Goal: Task Accomplishment & Management: Complete application form

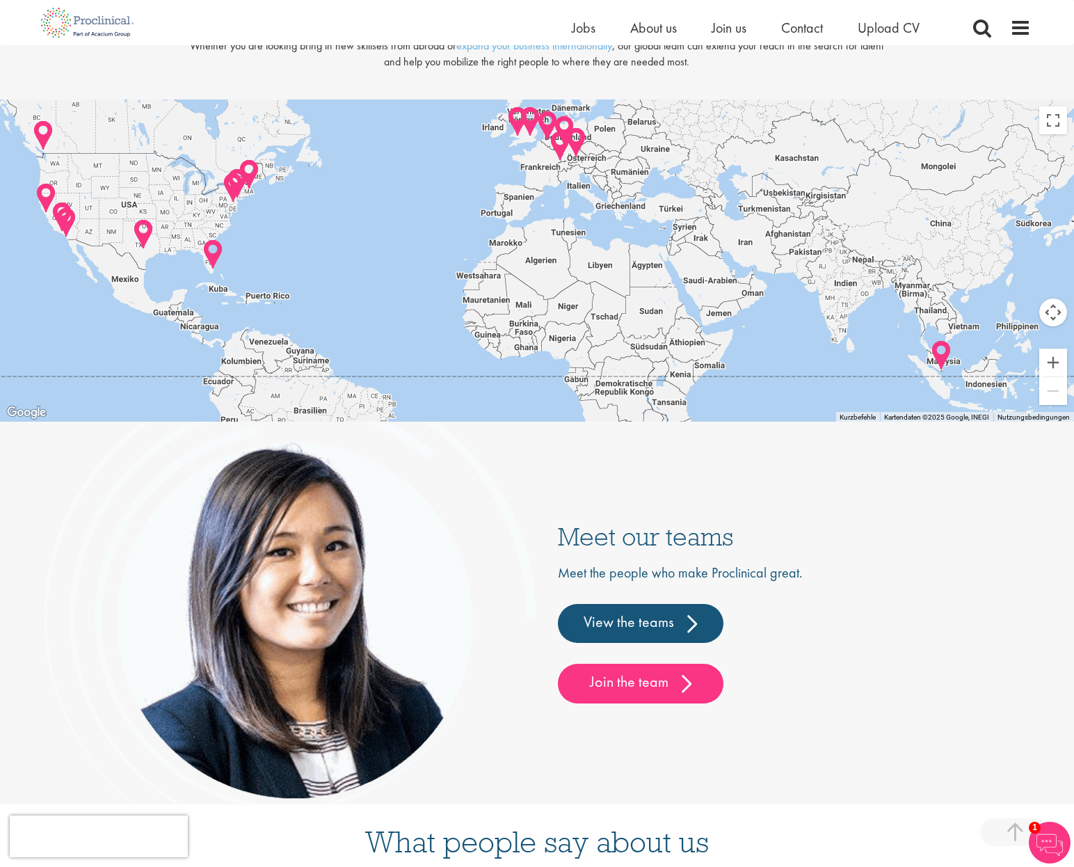
scroll to position [3277, 0]
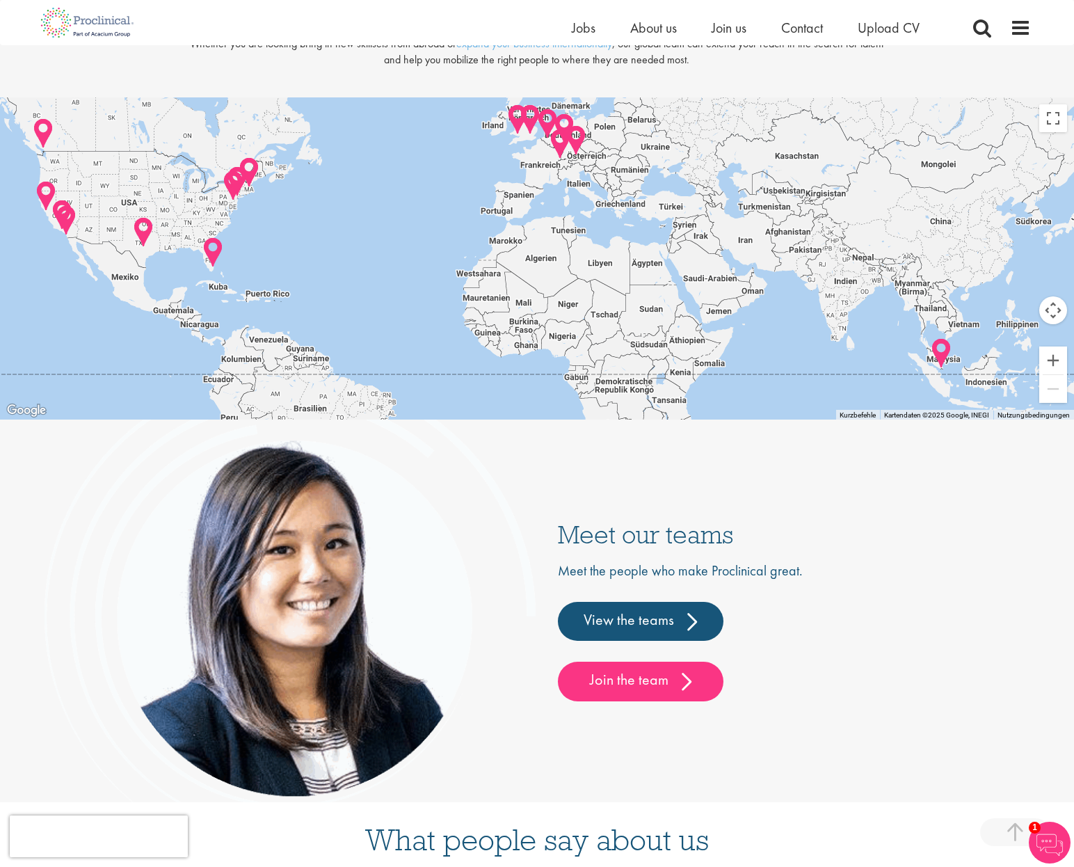
click at [564, 213] on div at bounding box center [537, 258] width 1074 height 322
click at [1050, 356] on button "Vergrößern" at bounding box center [1054, 361] width 28 height 28
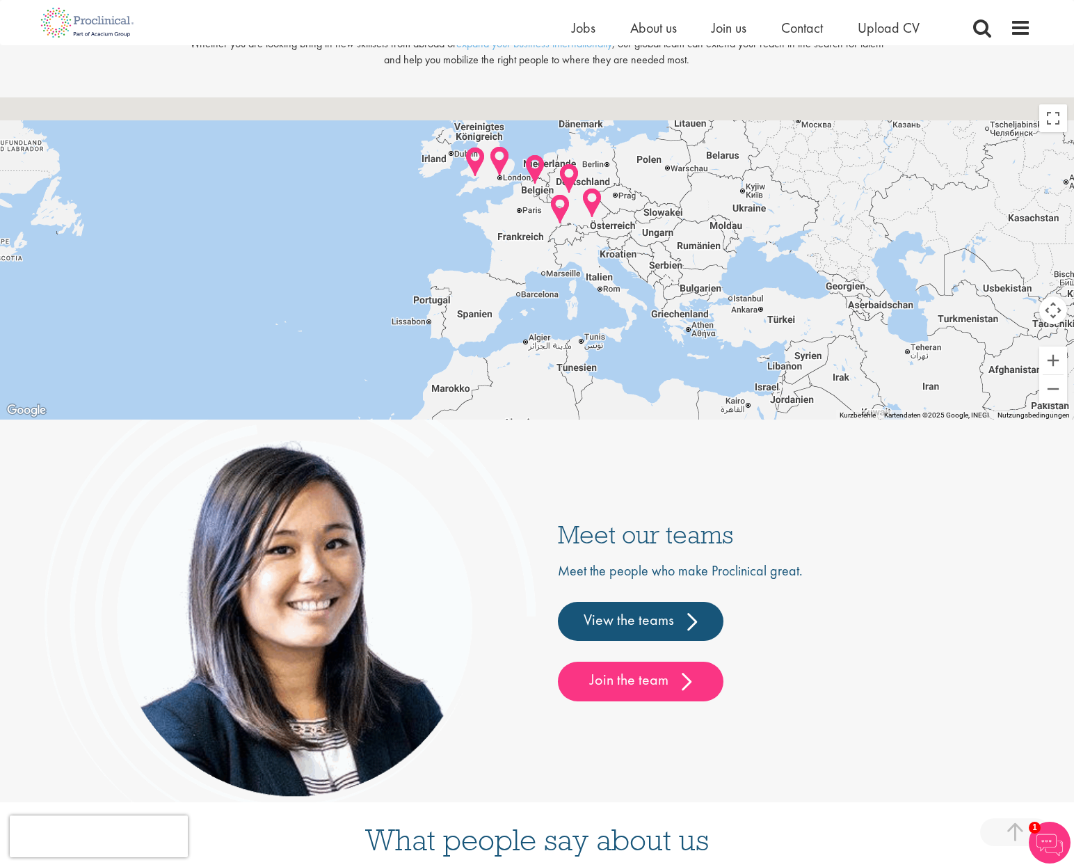
drag, startPoint x: 583, startPoint y: 153, endPoint x: 559, endPoint y: 337, distance: 185.3
click at [559, 337] on div at bounding box center [537, 258] width 1074 height 322
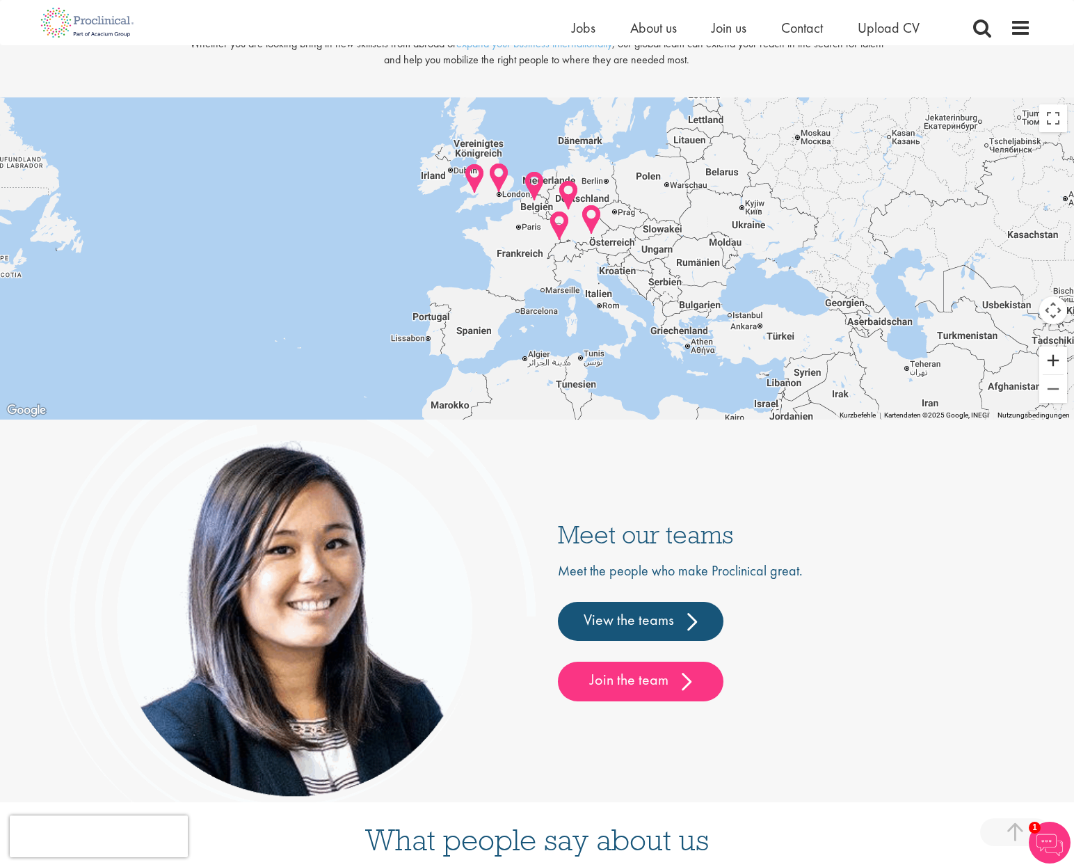
click at [1057, 367] on button "Vergrößern" at bounding box center [1054, 361] width 28 height 28
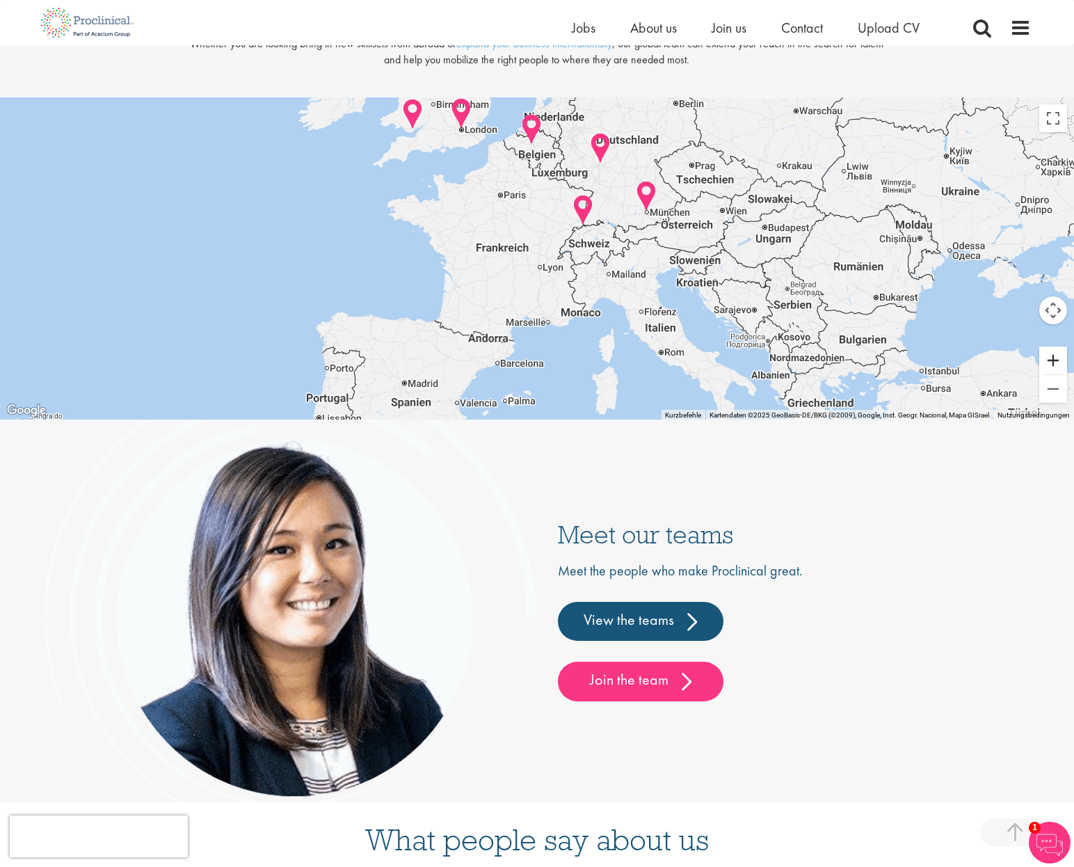
click at [1057, 367] on button "Vergrößern" at bounding box center [1054, 361] width 28 height 28
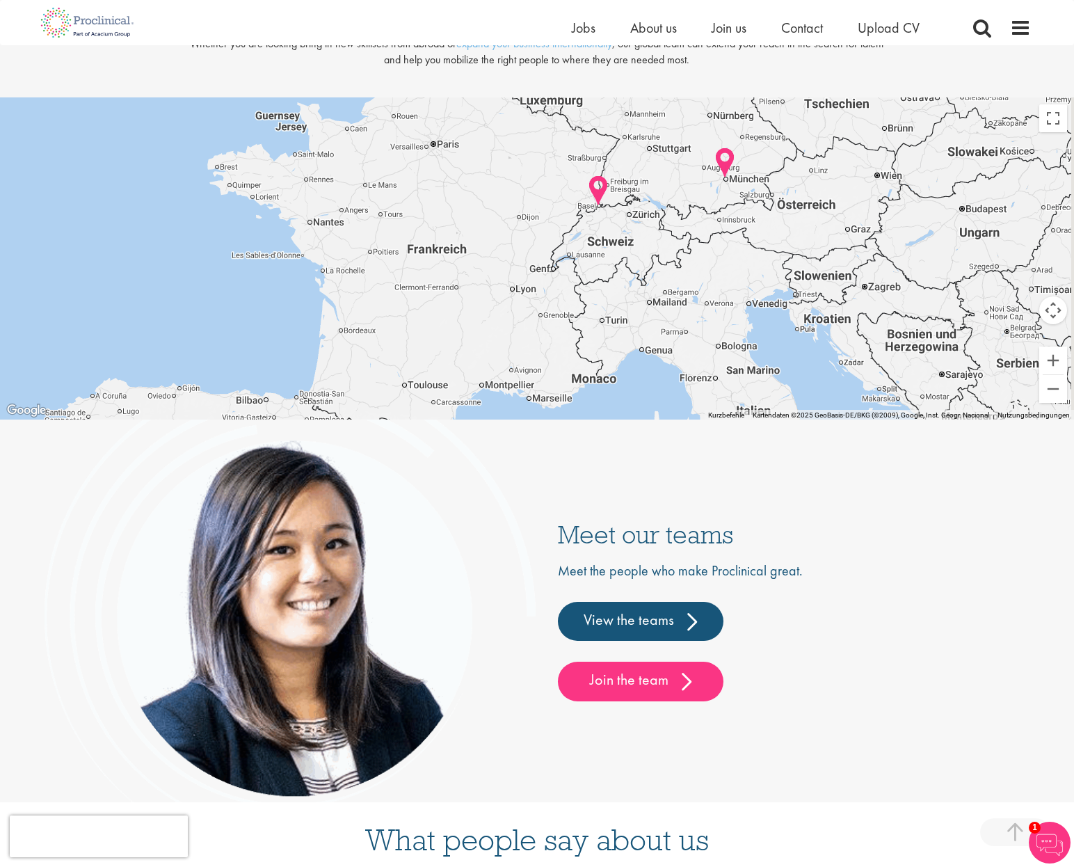
drag, startPoint x: 687, startPoint y: 298, endPoint x: 633, endPoint y: 310, distance: 55.4
click at [633, 310] on div at bounding box center [537, 258] width 1074 height 322
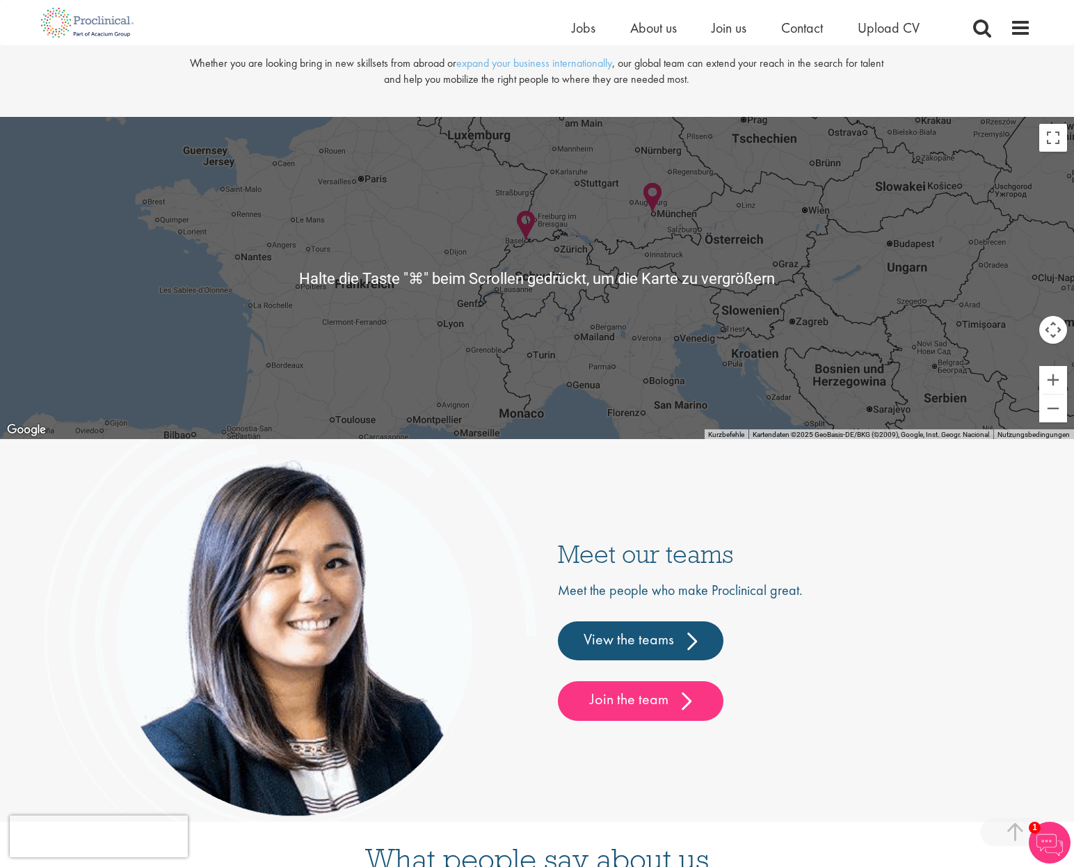
scroll to position [3258, 0]
click at [1057, 384] on button "Vergrößern" at bounding box center [1054, 379] width 28 height 28
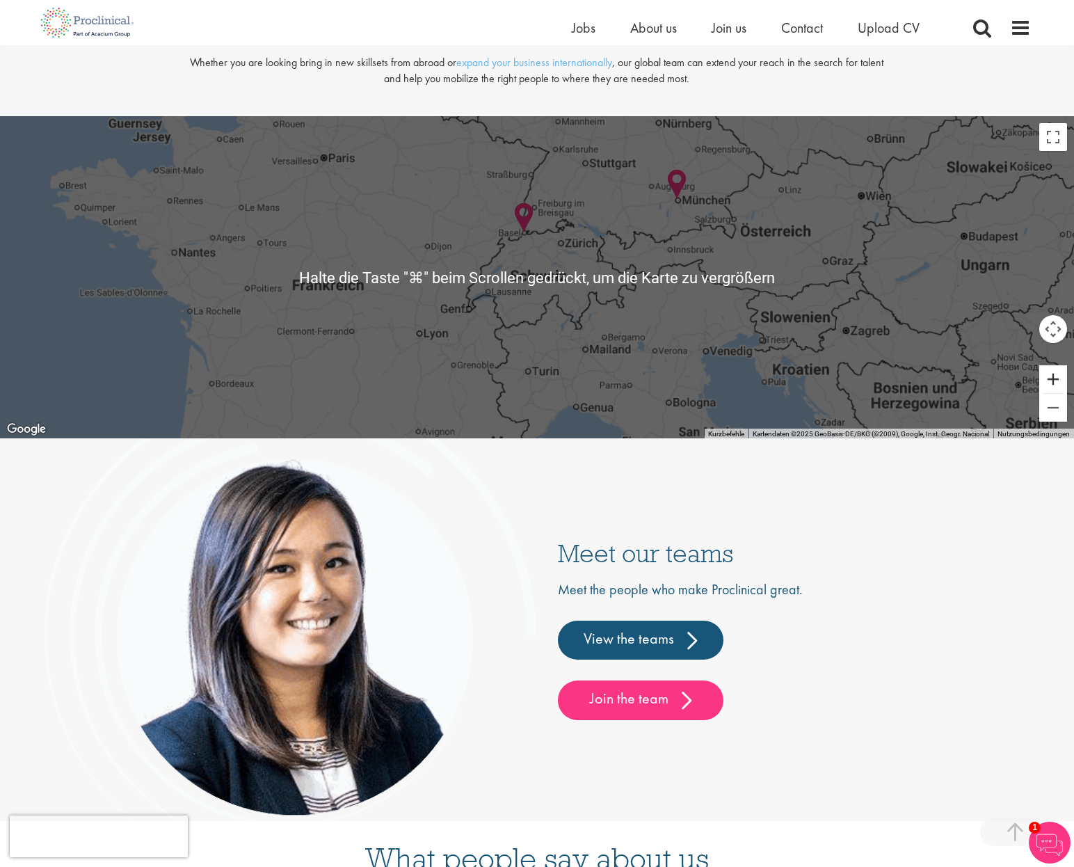
click at [1057, 384] on button "Vergrößern" at bounding box center [1054, 379] width 28 height 28
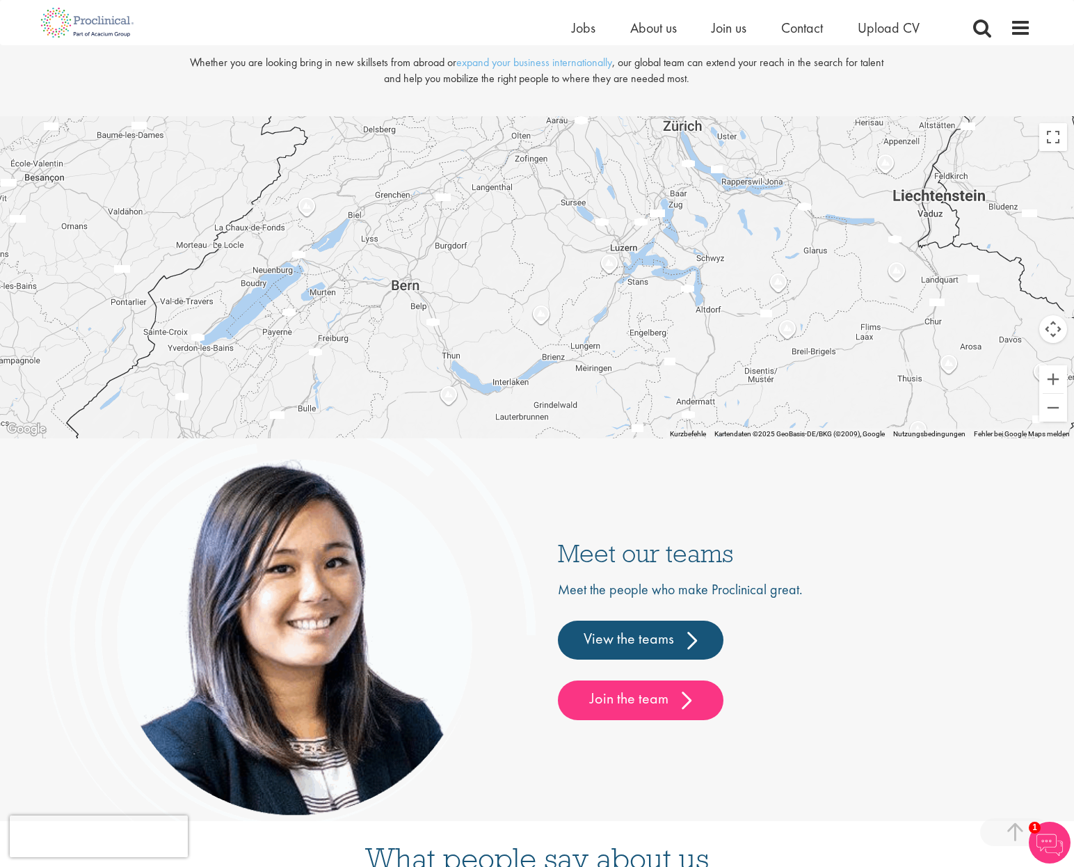
drag, startPoint x: 686, startPoint y: 224, endPoint x: 664, endPoint y: 341, distance: 119.0
click at [664, 340] on div at bounding box center [537, 277] width 1074 height 322
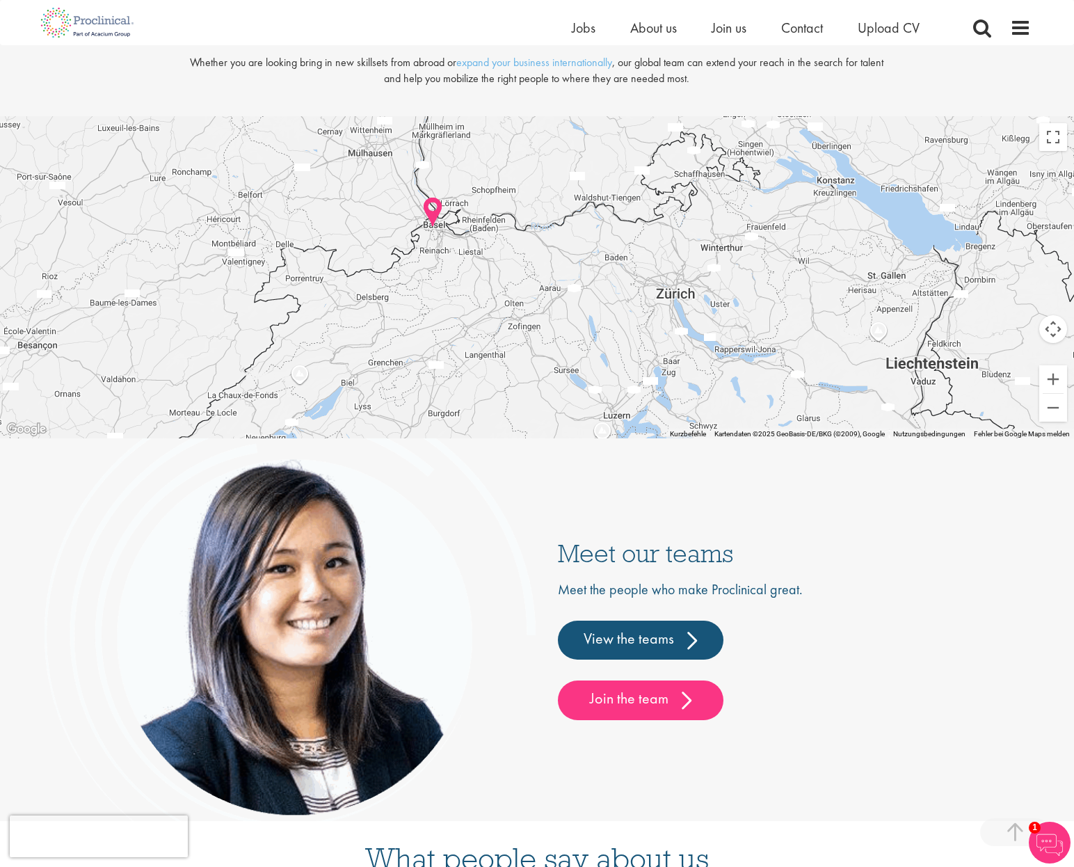
drag, startPoint x: 629, startPoint y: 214, endPoint x: 626, endPoint y: 351, distance: 137.1
click at [626, 351] on div at bounding box center [537, 277] width 1074 height 322
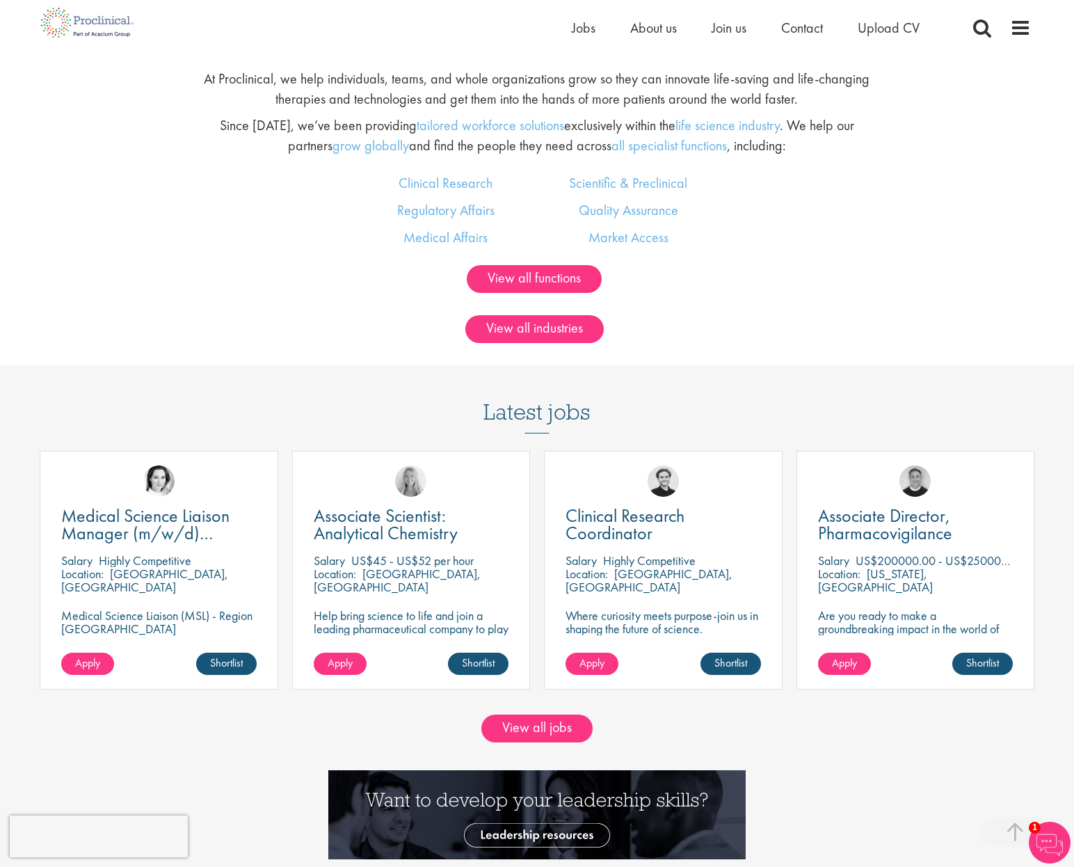
scroll to position [331, 0]
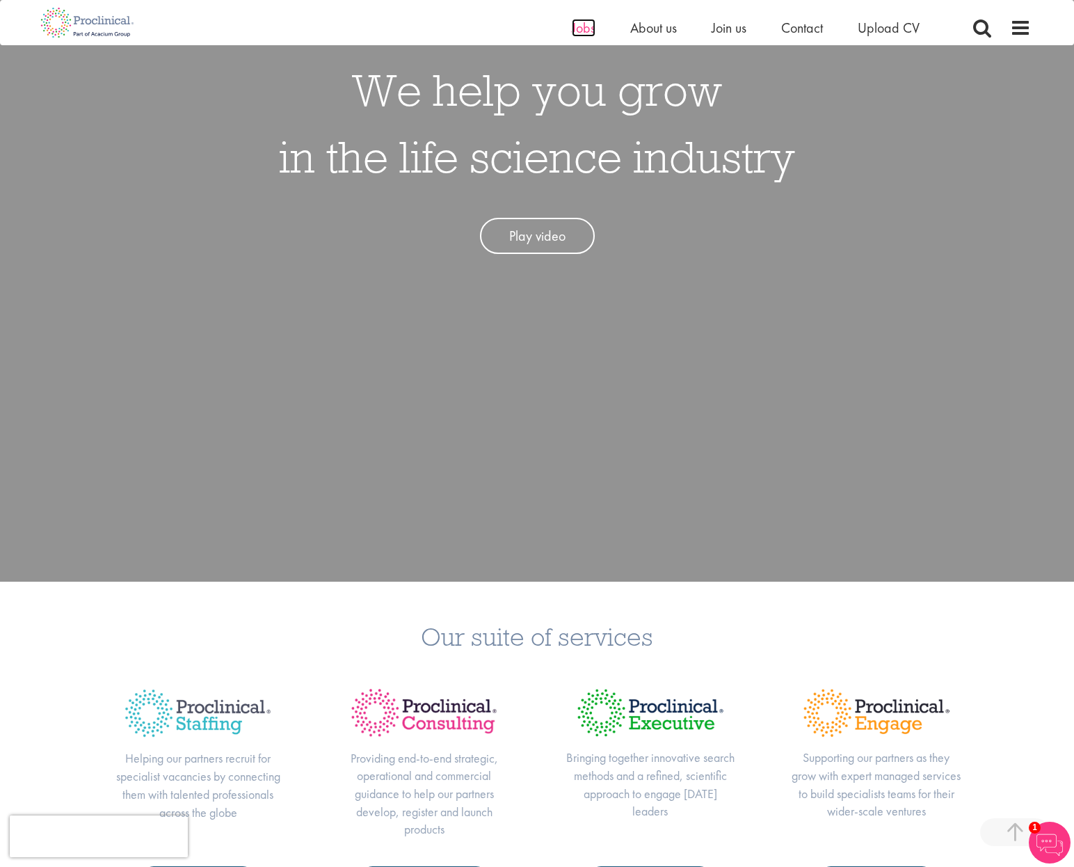
click at [580, 28] on span "Jobs" at bounding box center [584, 28] width 24 height 18
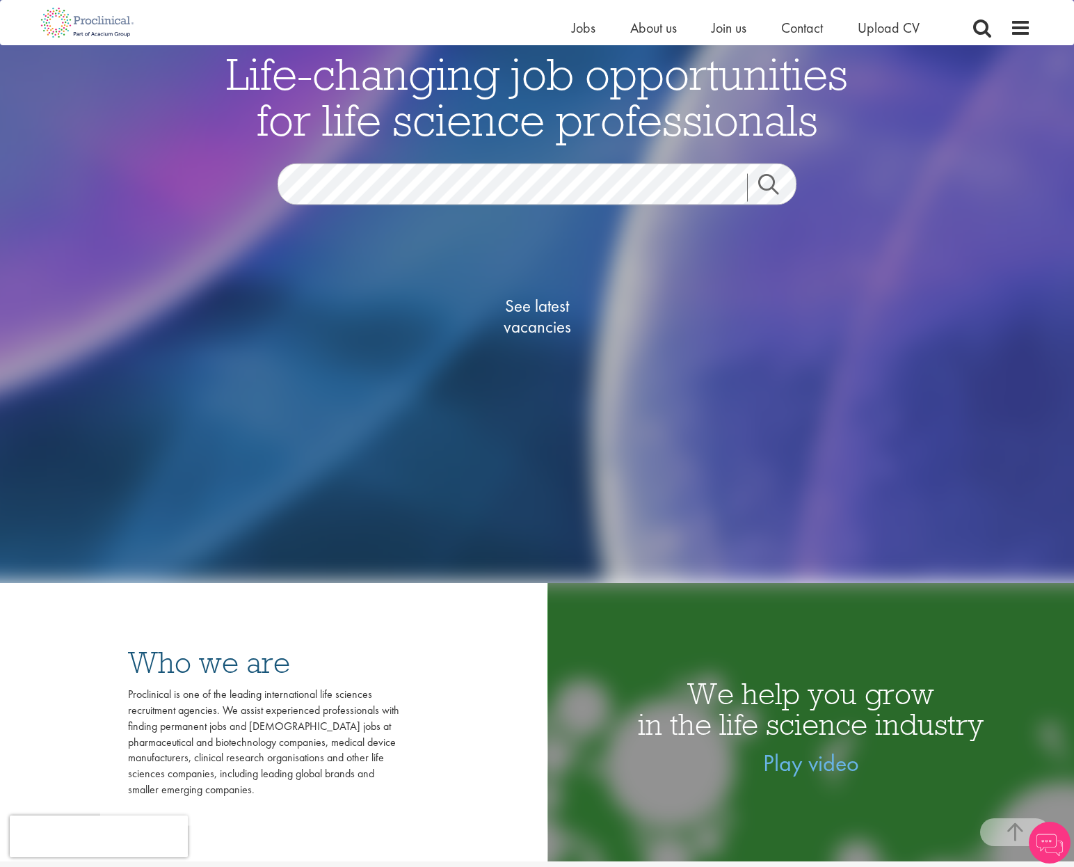
scroll to position [302, 0]
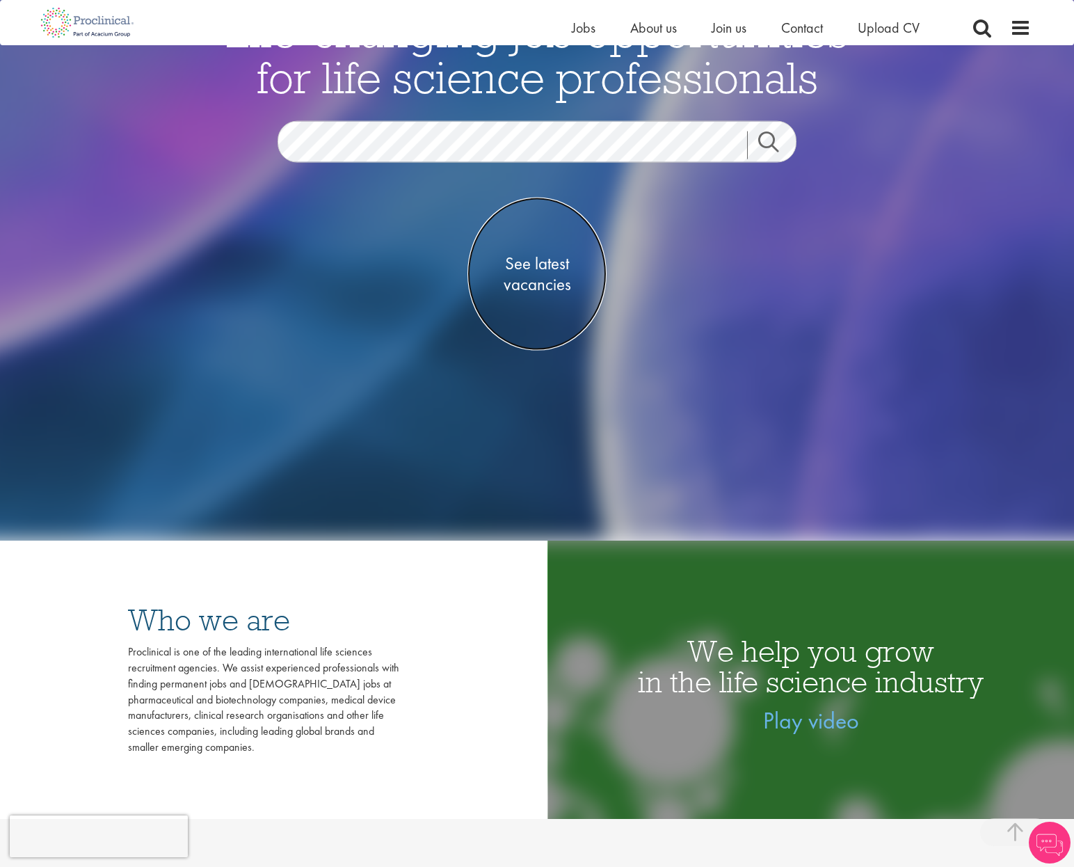
click at [561, 278] on span "See latest vacancies" at bounding box center [537, 274] width 139 height 42
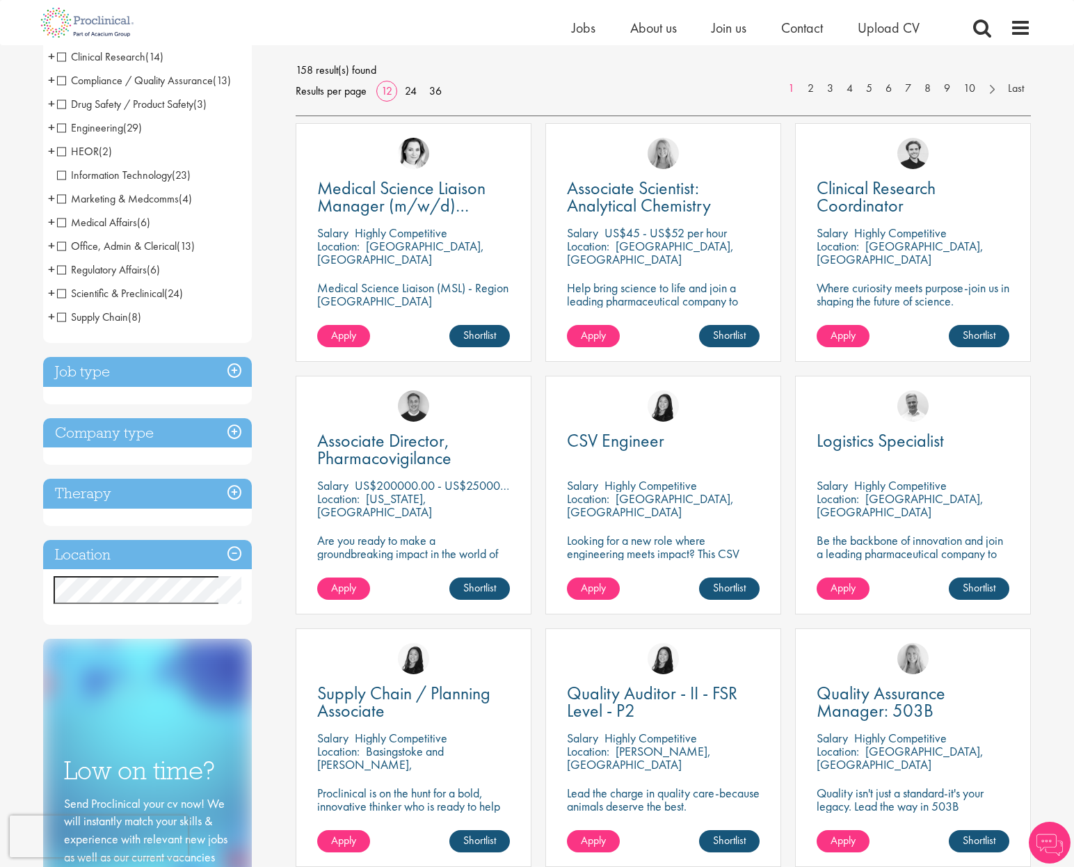
scroll to position [191, 0]
click at [162, 552] on h3 "Location" at bounding box center [147, 554] width 209 height 30
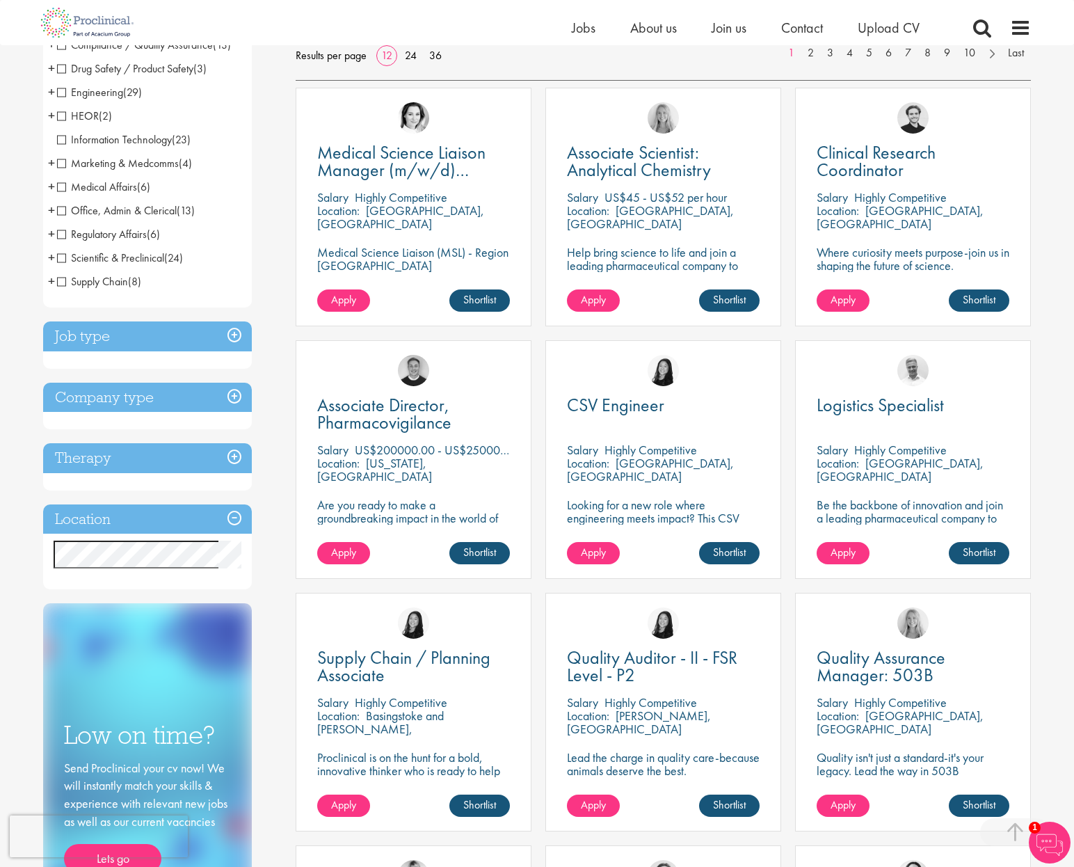
scroll to position [228, 0]
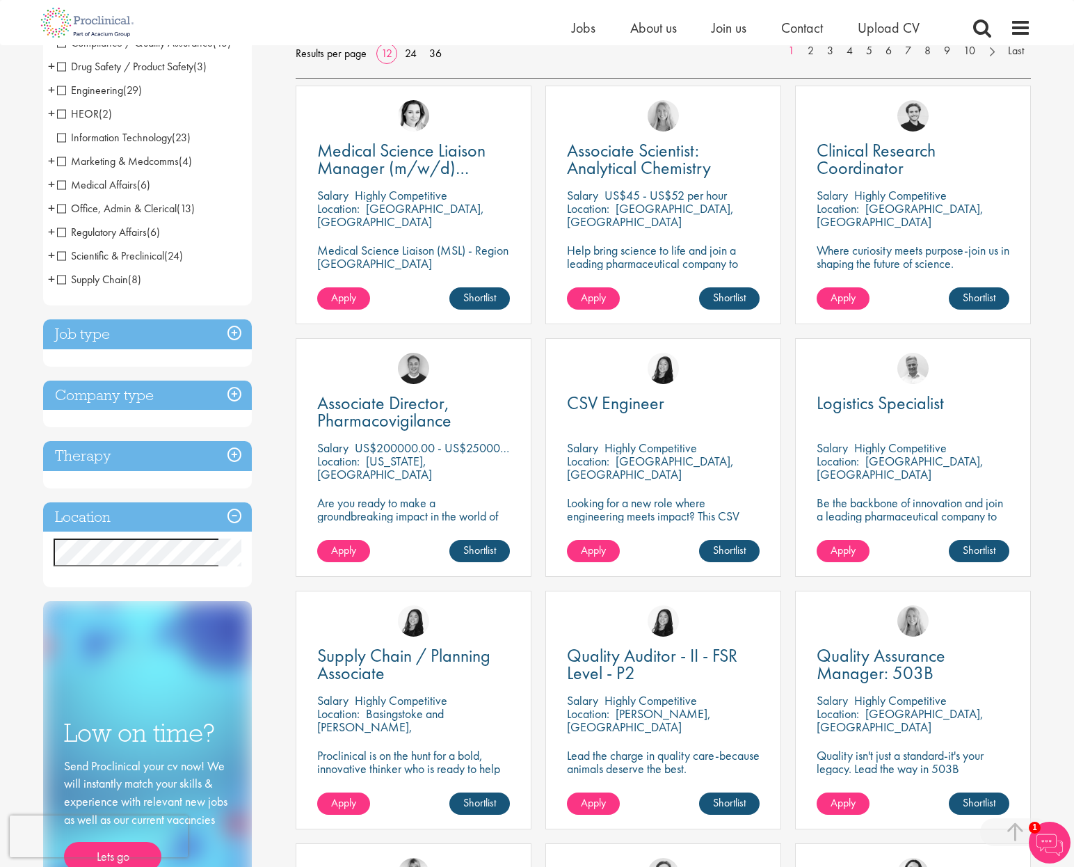
click at [230, 519] on h3 "Location" at bounding box center [147, 517] width 209 height 30
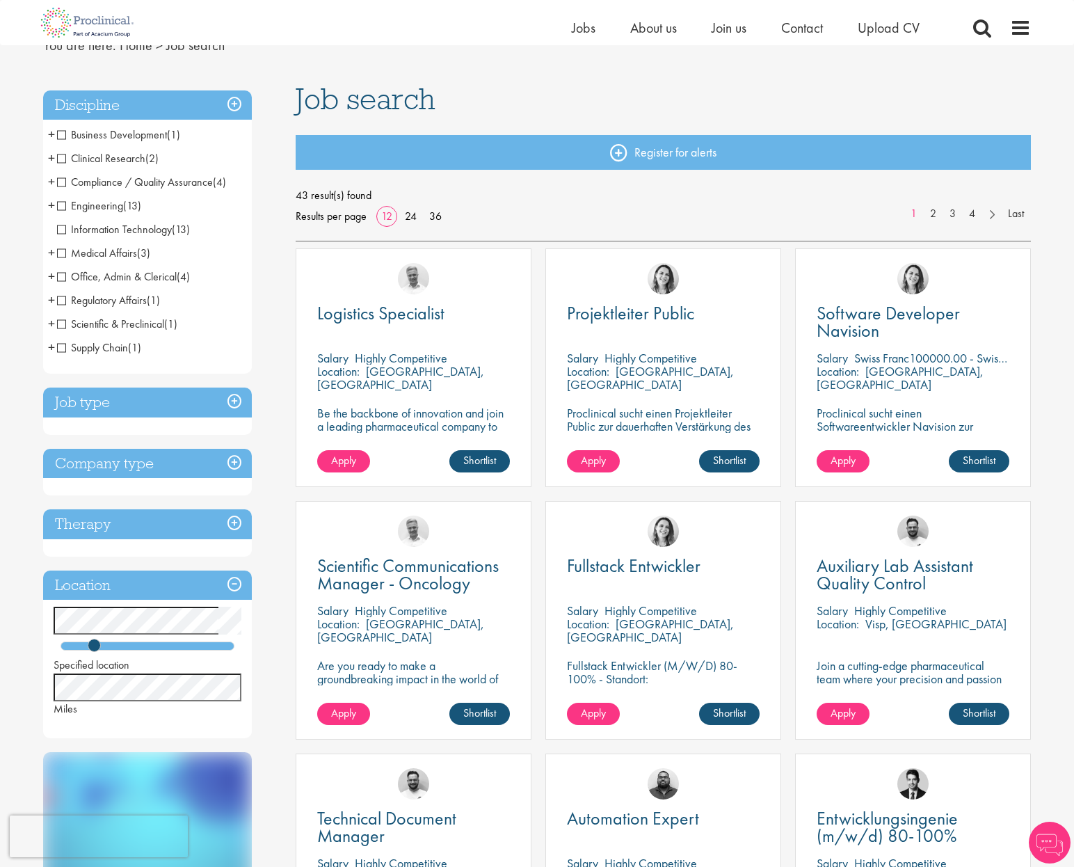
scroll to position [141, 0]
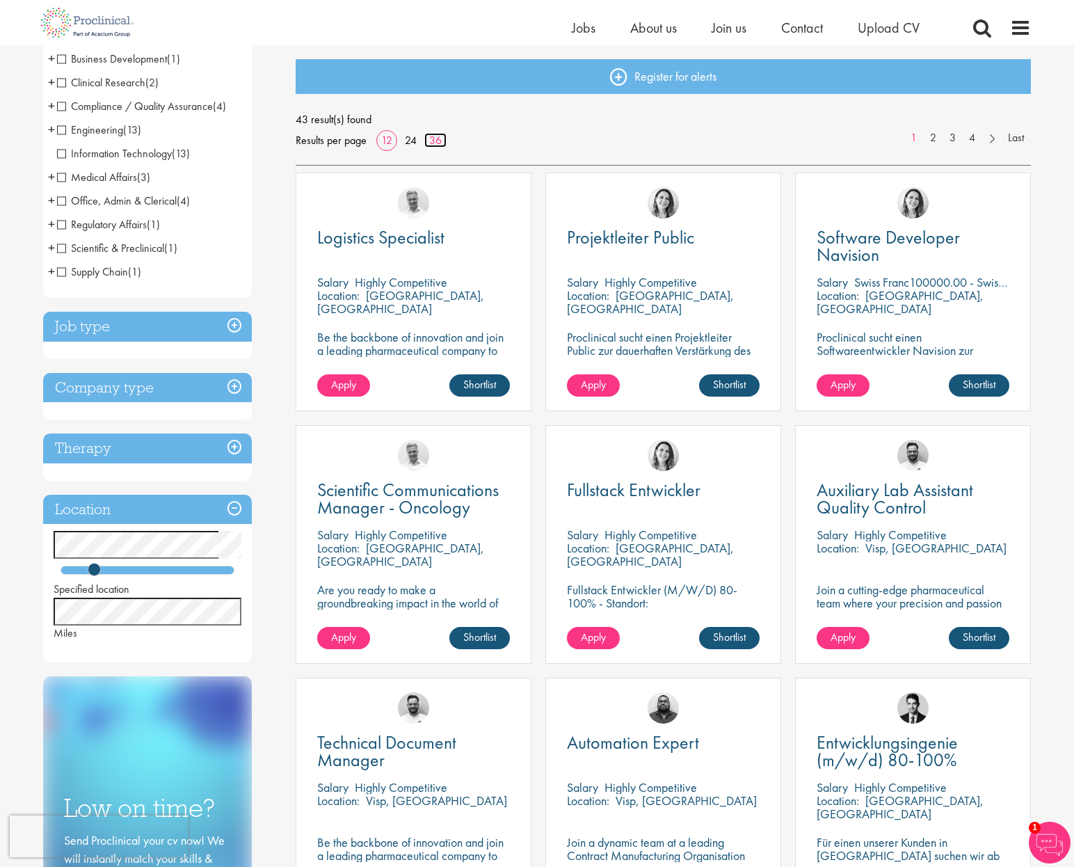
click at [440, 137] on link "36" at bounding box center [435, 140] width 22 height 15
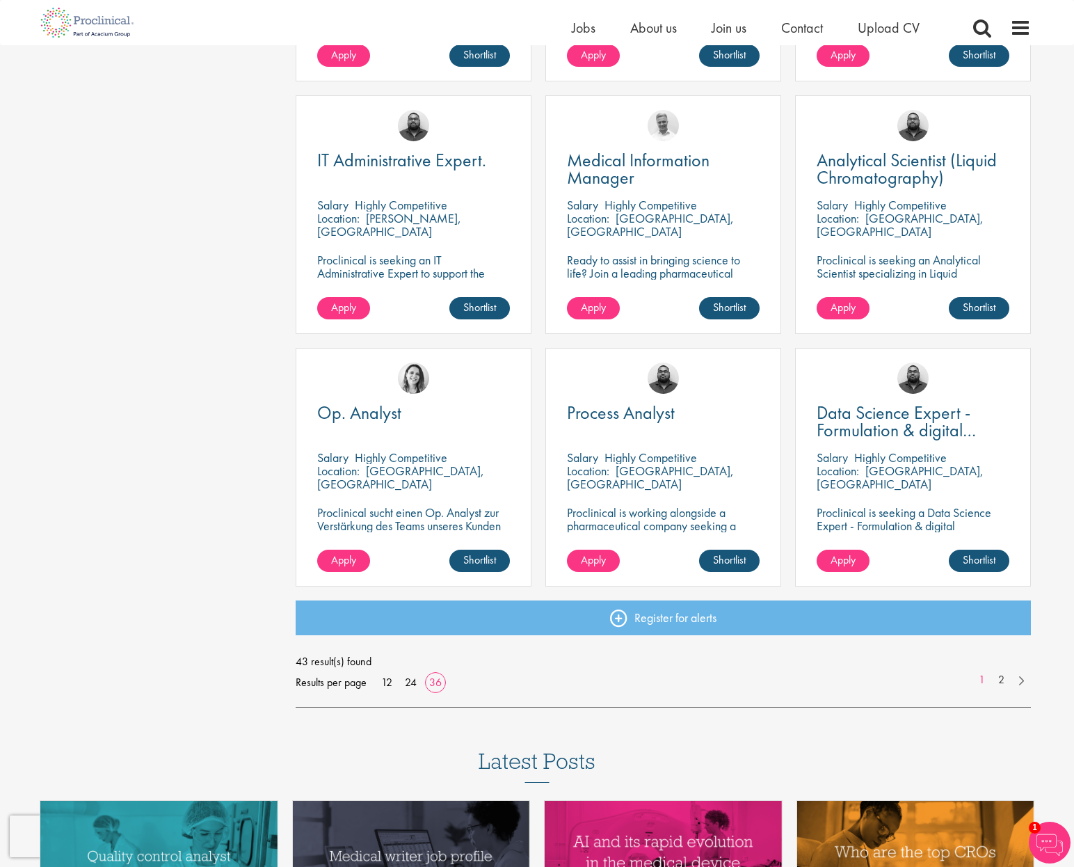
scroll to position [2746, 0]
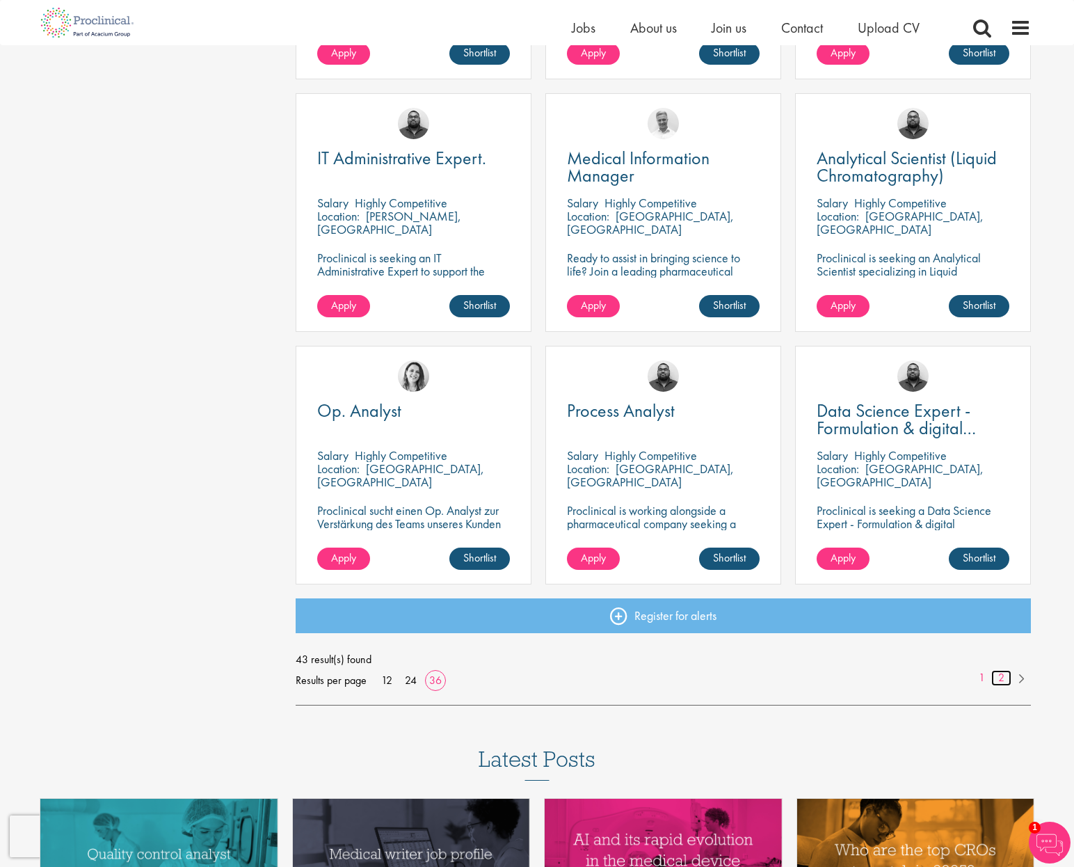
click at [1003, 683] on link "2" at bounding box center [1002, 678] width 20 height 16
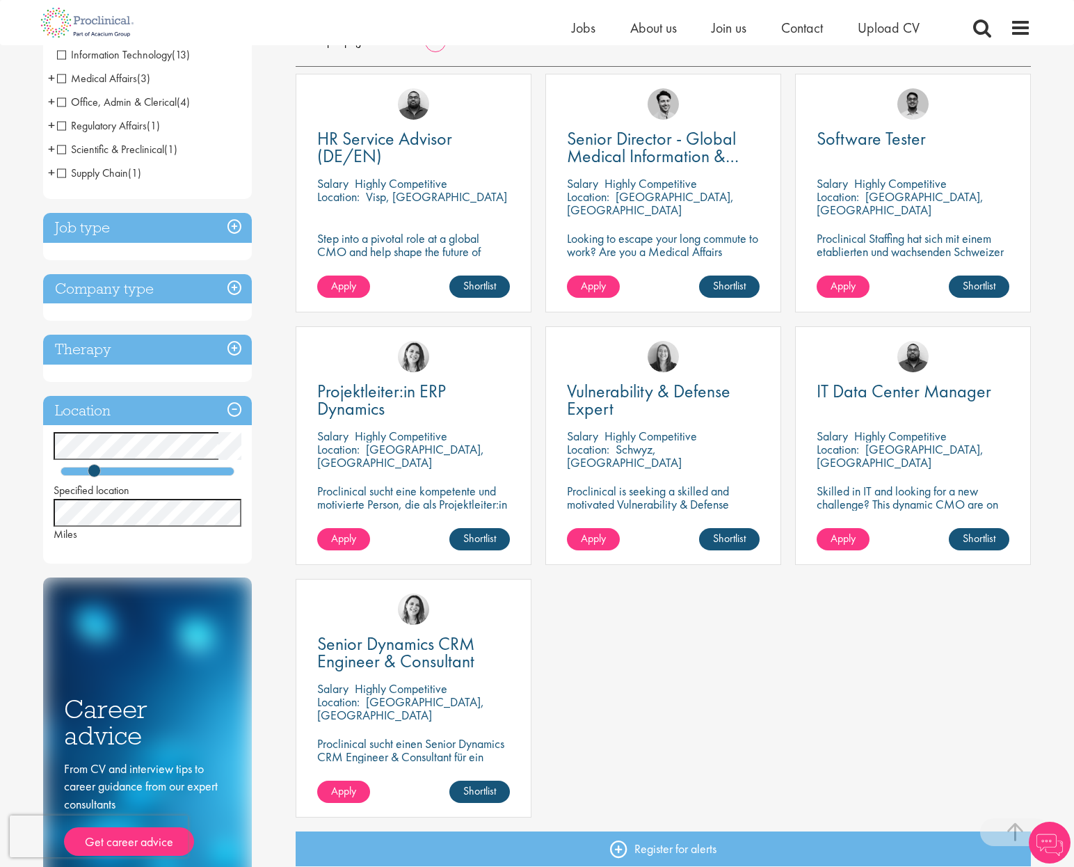
scroll to position [241, 0]
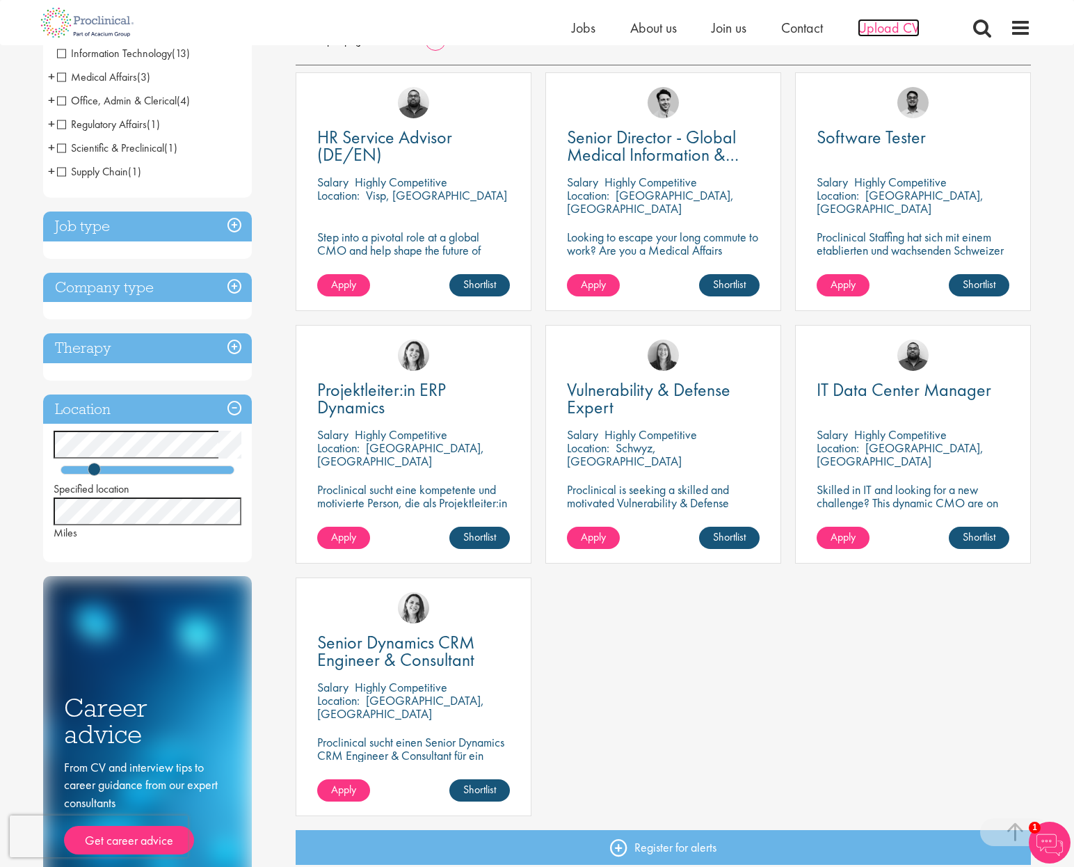
click at [907, 33] on span "Upload CV" at bounding box center [889, 28] width 62 height 18
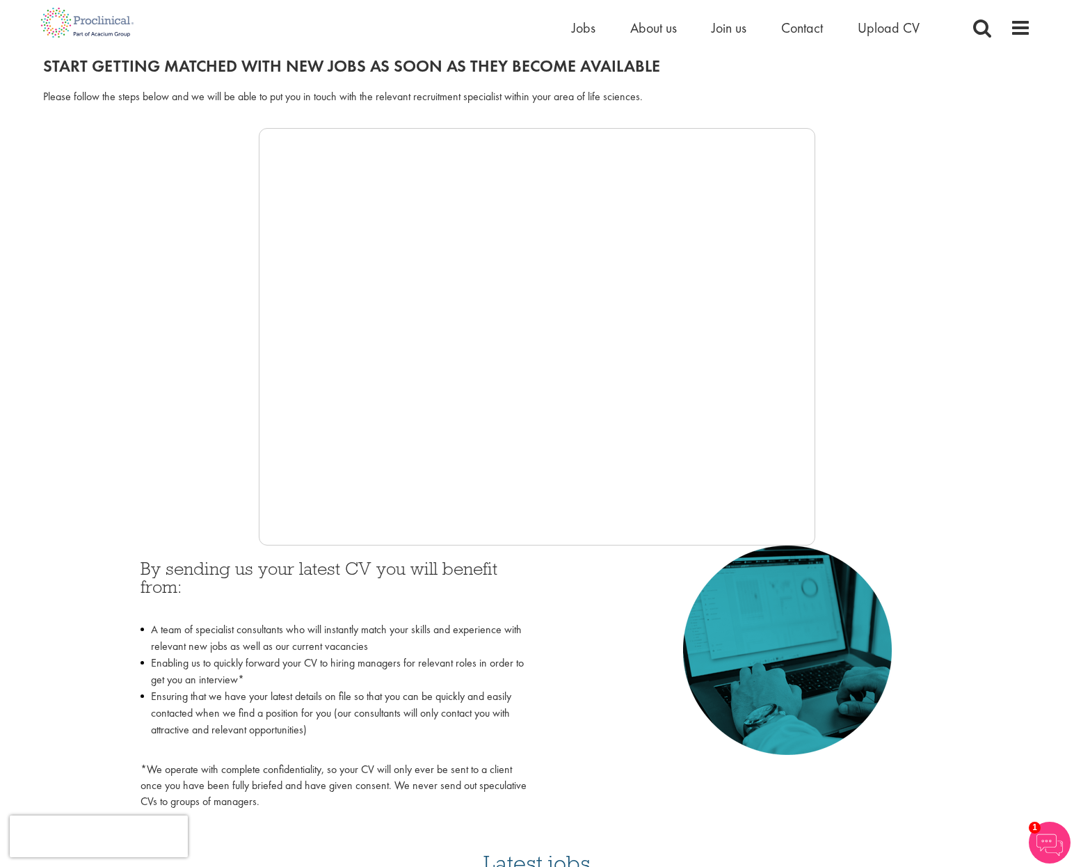
scroll to position [155, 0]
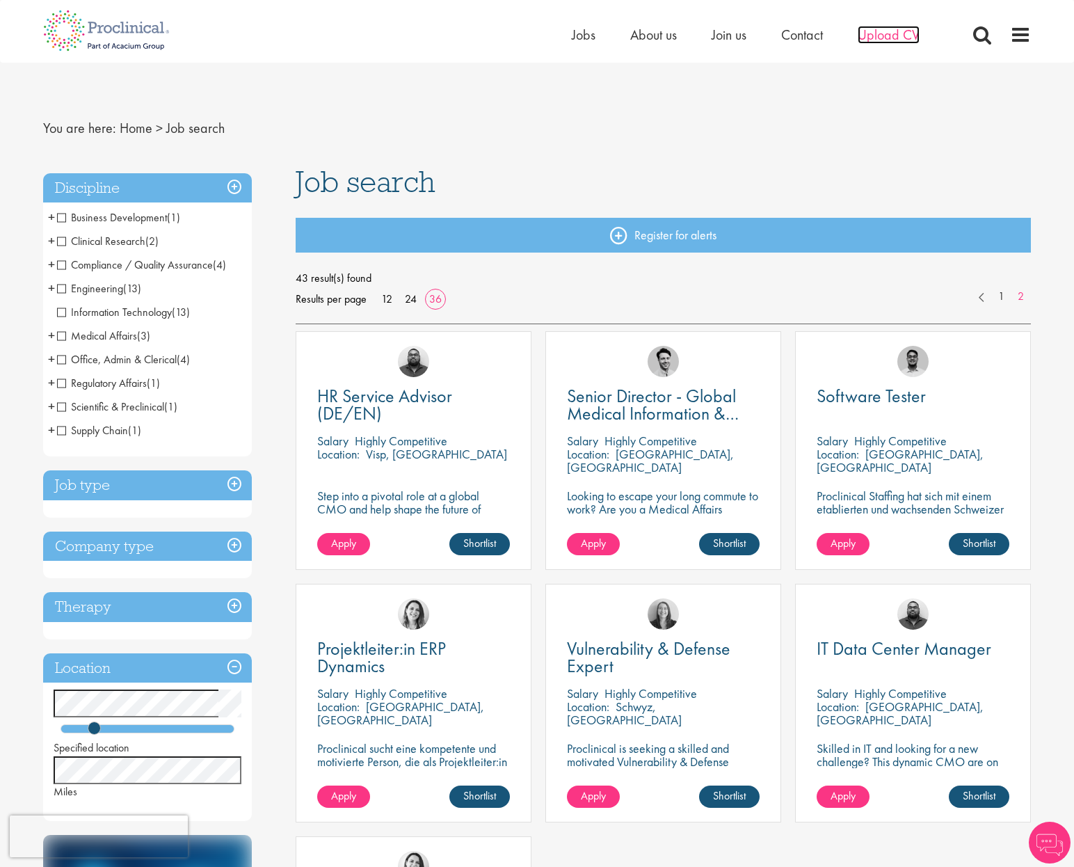
click at [874, 31] on span "Upload CV" at bounding box center [889, 35] width 62 height 18
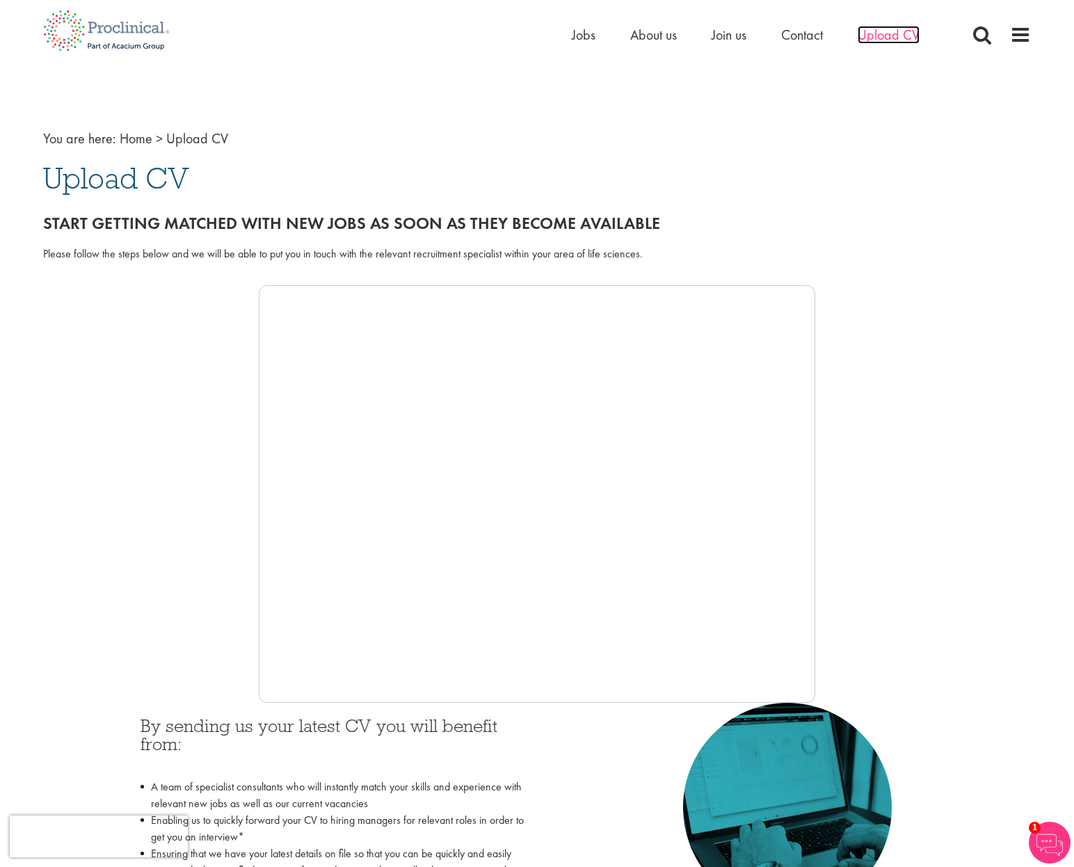
click at [895, 33] on span "Upload CV" at bounding box center [889, 35] width 62 height 18
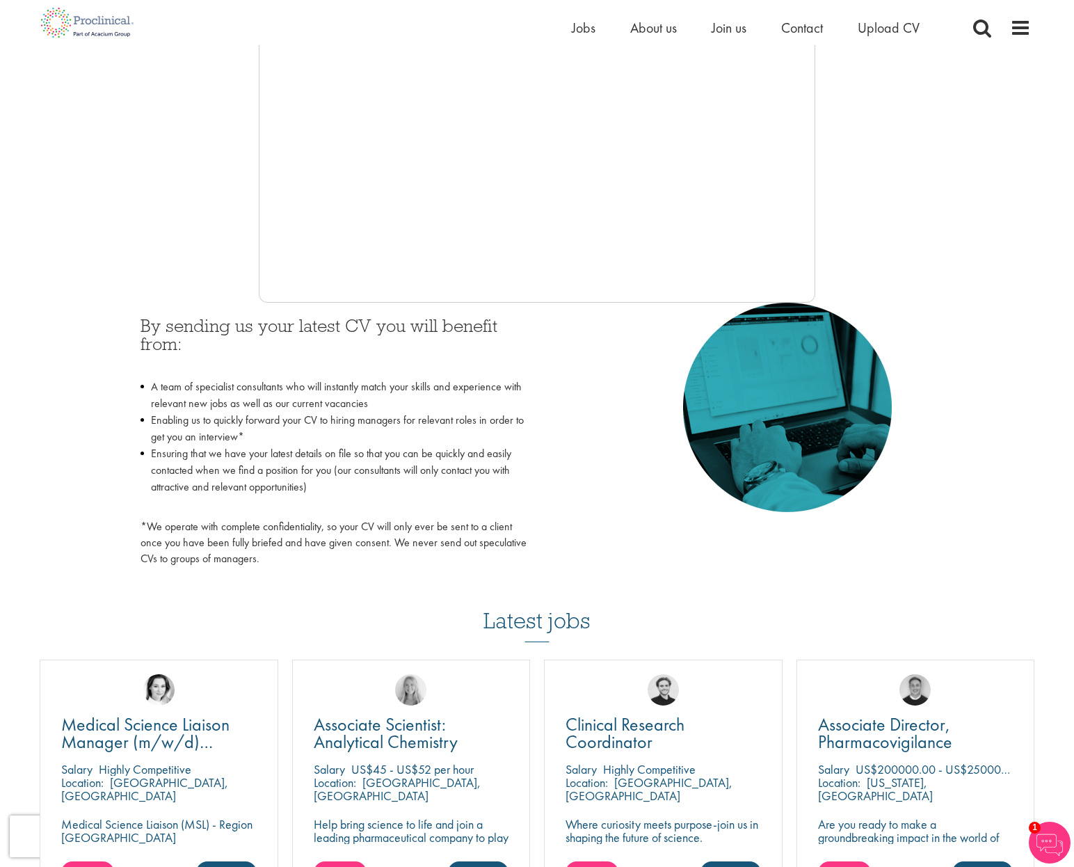
scroll to position [399, 0]
